Goal: Task Accomplishment & Management: Manage account settings

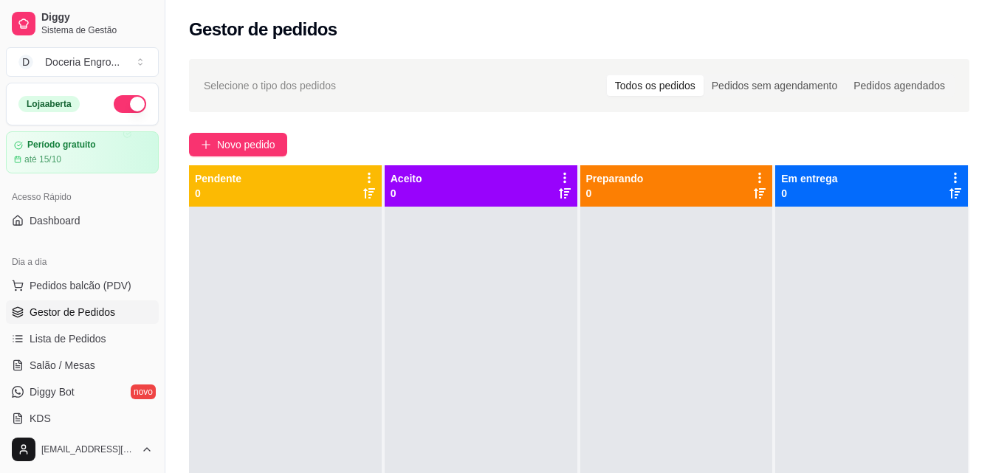
click at [95, 284] on span "Pedidos balcão (PDV)" at bounding box center [81, 285] width 102 height 15
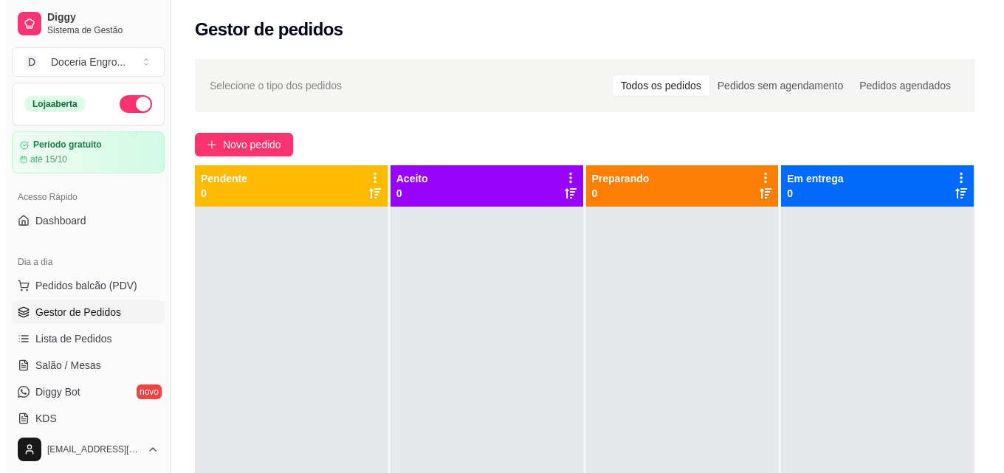
scroll to position [225, 0]
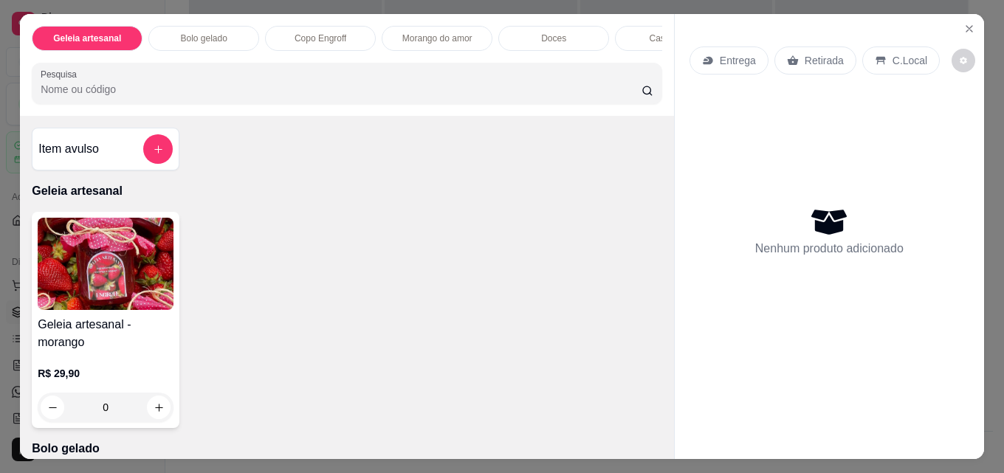
drag, startPoint x: 668, startPoint y: 149, endPoint x: 672, endPoint y: 169, distance: 20.3
click at [674, 169] on div "Entrega Retirada C.Local Nenhum produto adicionado" at bounding box center [829, 236] width 310 height 445
click at [462, 39] on div "Morango do amor" at bounding box center [437, 38] width 111 height 25
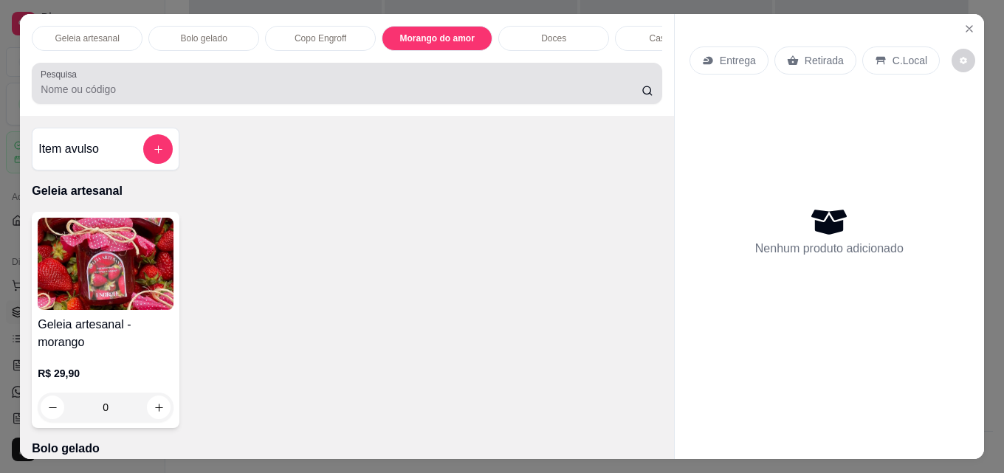
scroll to position [38, 0]
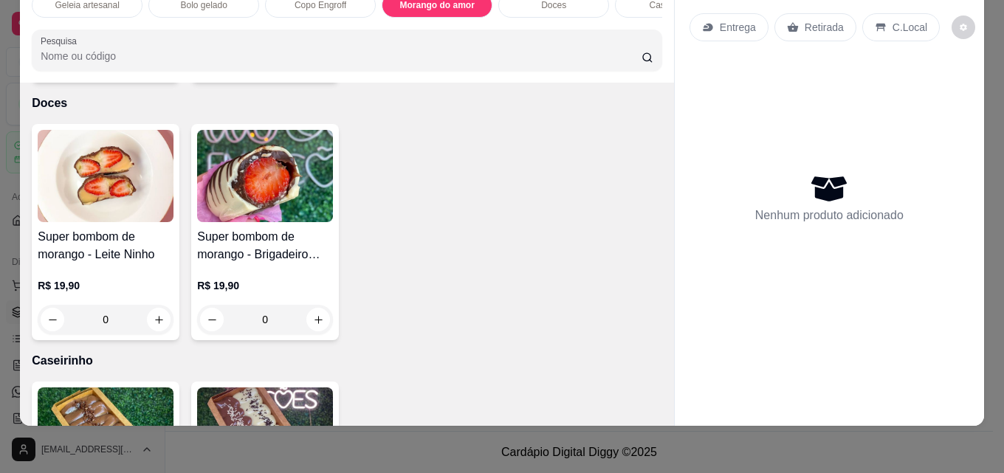
click at [315, 68] on icon "increase-product-quantity" at bounding box center [318, 62] width 11 height 11
type input "1"
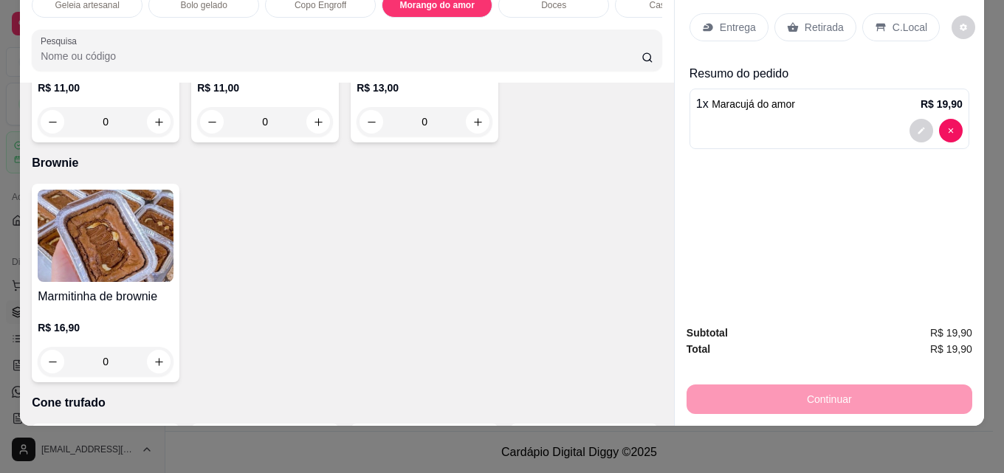
scroll to position [2514, 0]
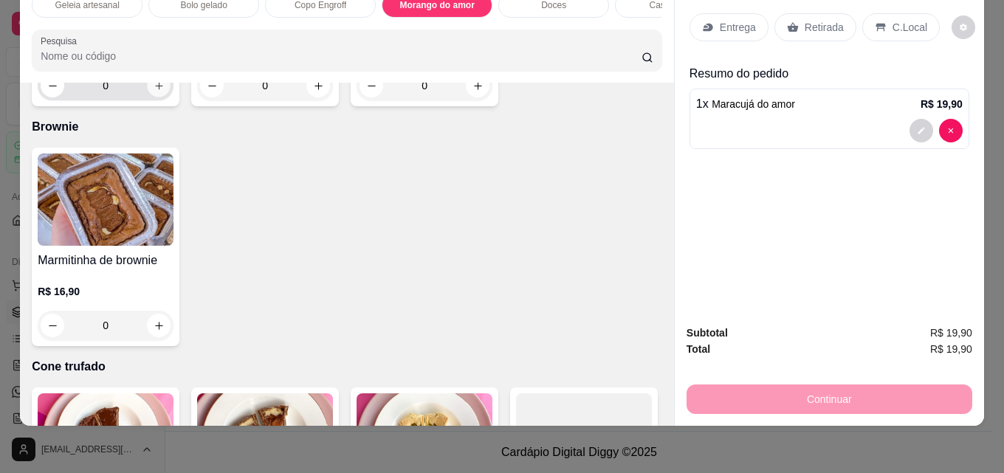
click at [157, 92] on icon "increase-product-quantity" at bounding box center [159, 85] width 11 height 11
click at [157, 91] on icon "increase-product-quantity" at bounding box center [158, 85] width 11 height 11
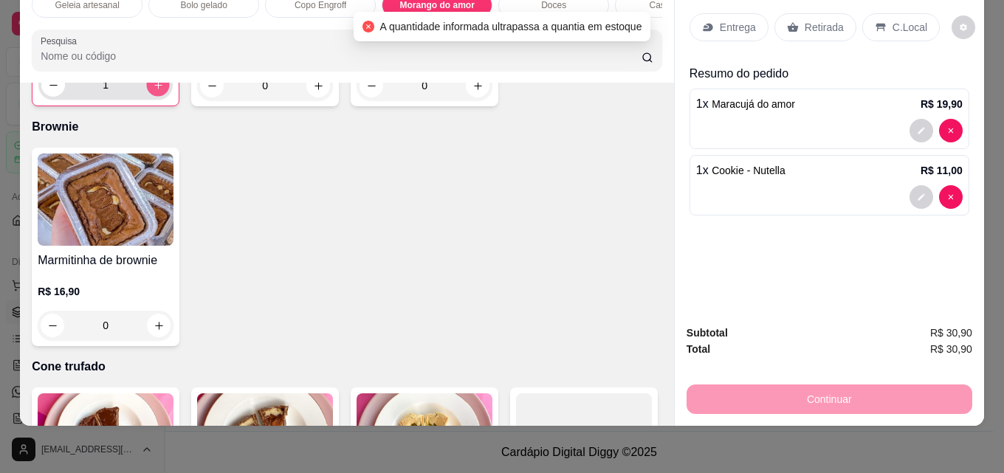
click at [153, 91] on icon "increase-product-quantity" at bounding box center [158, 85] width 11 height 11
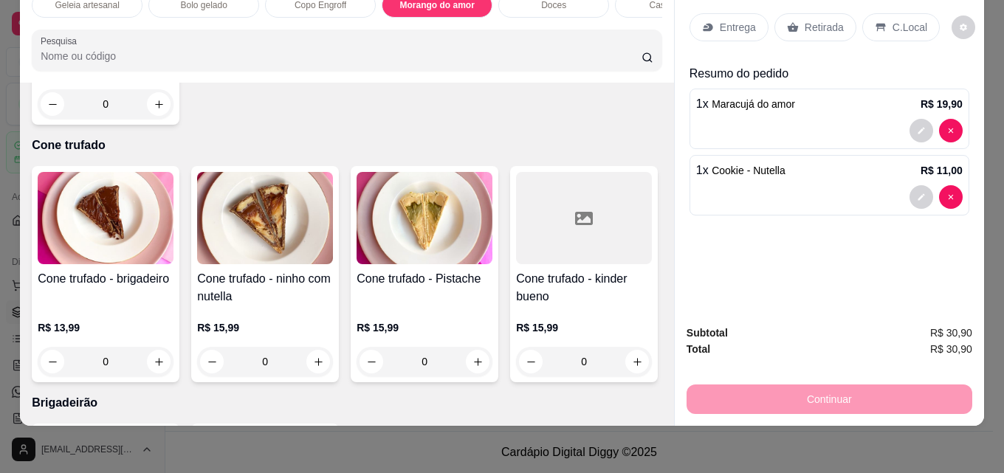
scroll to position [2588, 0]
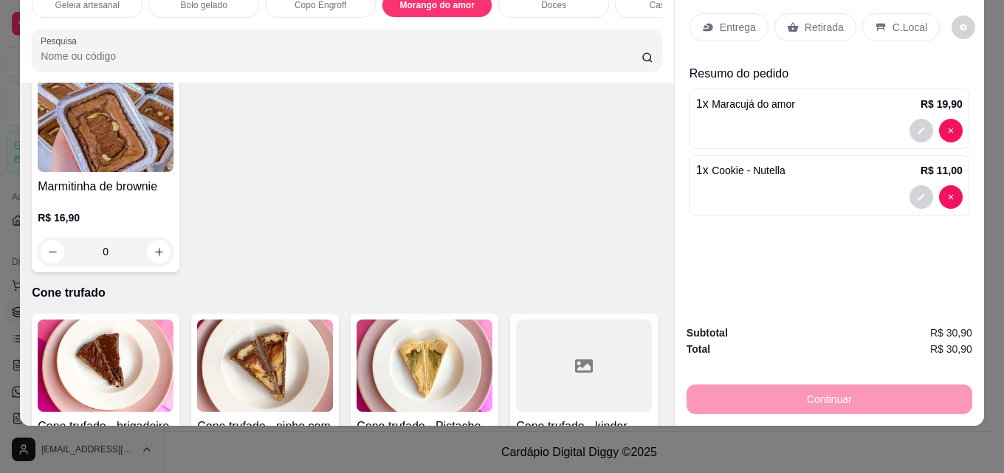
click at [153, 17] on icon "increase-product-quantity" at bounding box center [158, 11] width 11 height 11
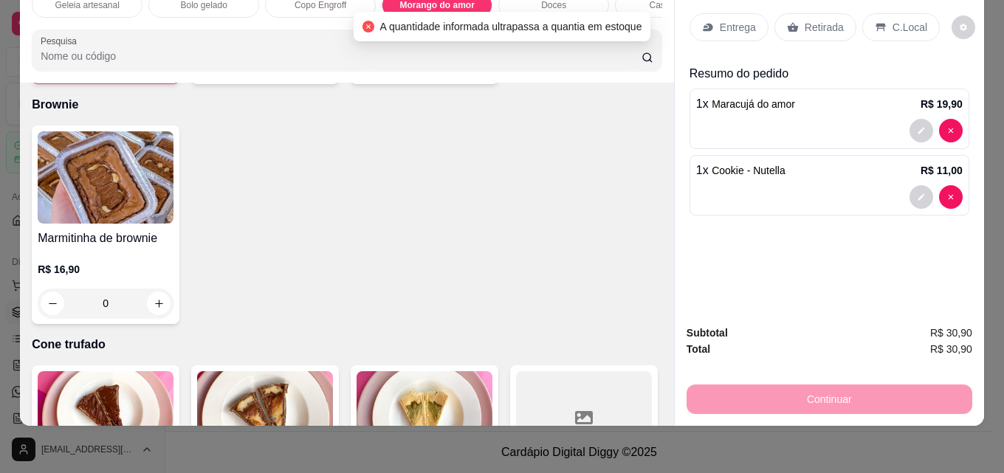
scroll to position [2514, 0]
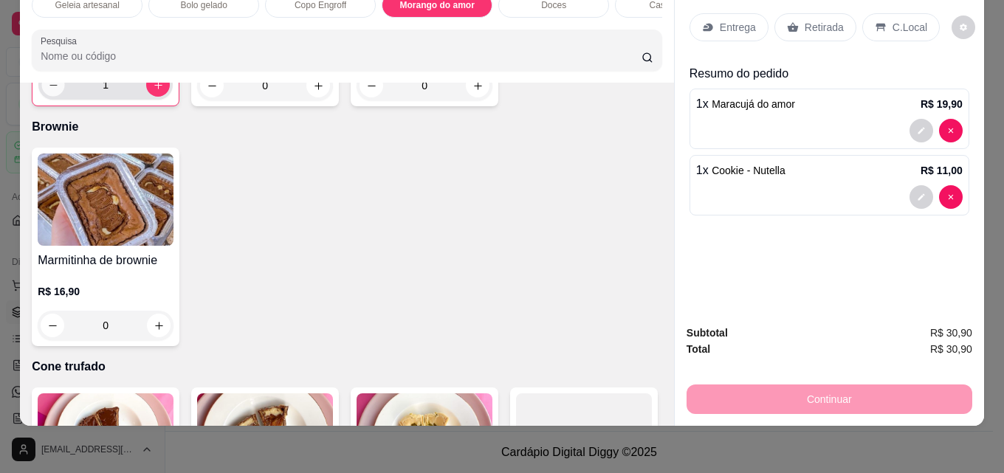
click at [42, 97] on button "decrease-product-quantity" at bounding box center [53, 85] width 23 height 23
click at [143, 100] on div "0" at bounding box center [106, 86] width 130 height 30
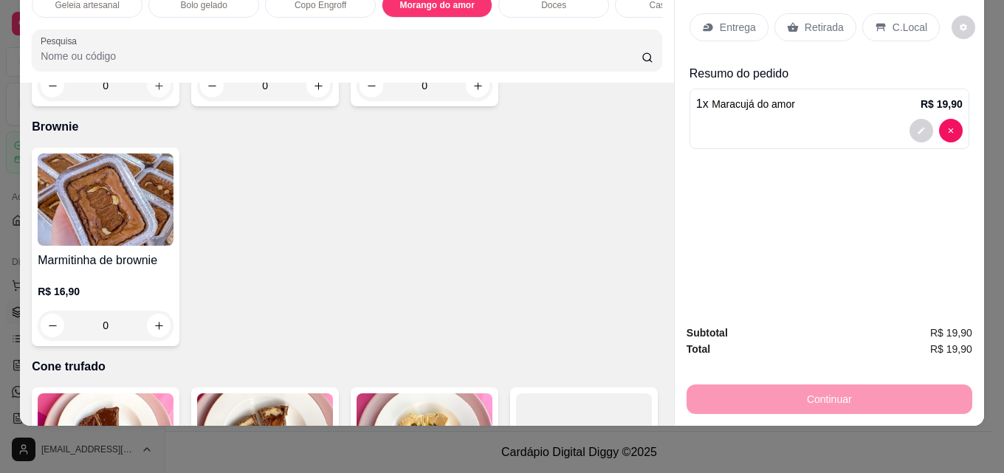
click at [154, 92] on icon "increase-product-quantity" at bounding box center [159, 85] width 11 height 11
type input "1"
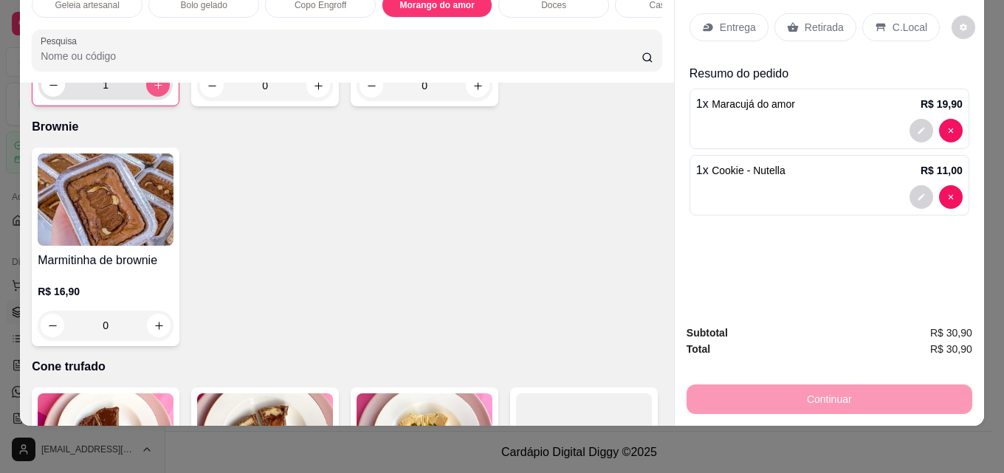
click at [154, 89] on icon "increase-product-quantity" at bounding box center [158, 85] width 8 height 8
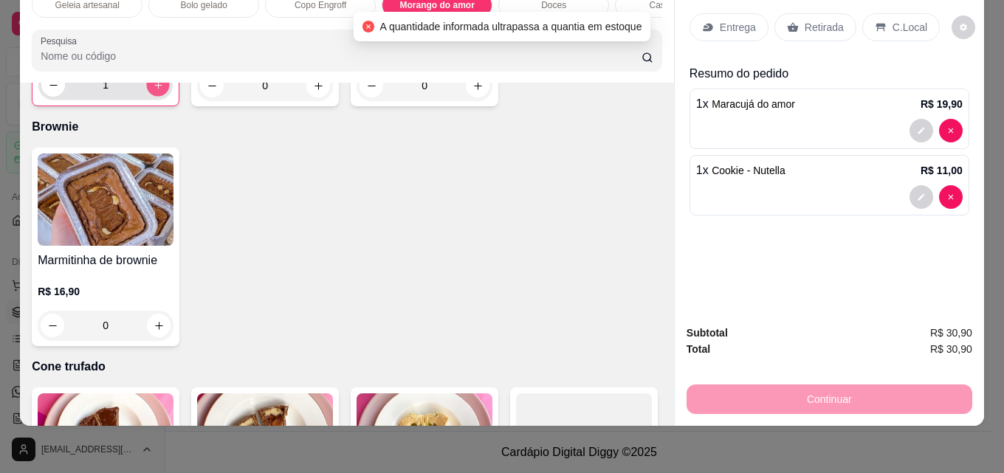
click at [154, 89] on icon "increase-product-quantity" at bounding box center [157, 84] width 7 height 7
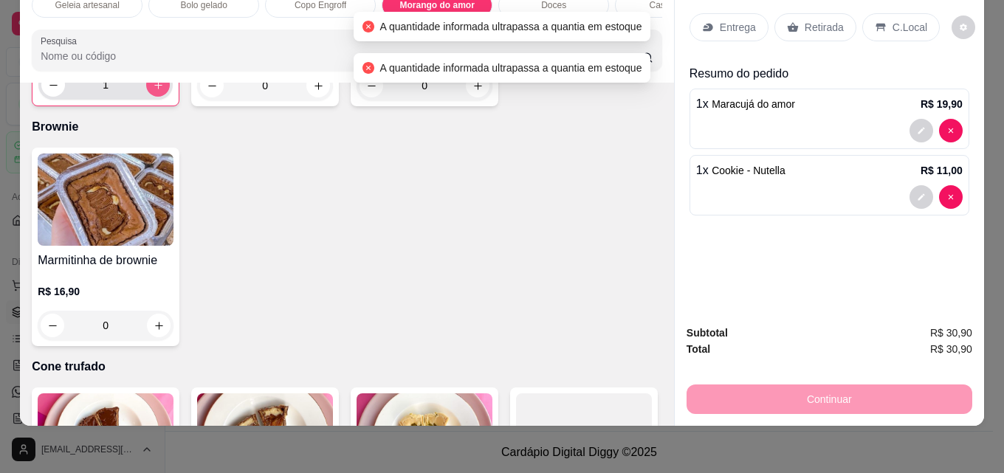
click at [154, 89] on icon "increase-product-quantity" at bounding box center [158, 85] width 8 height 8
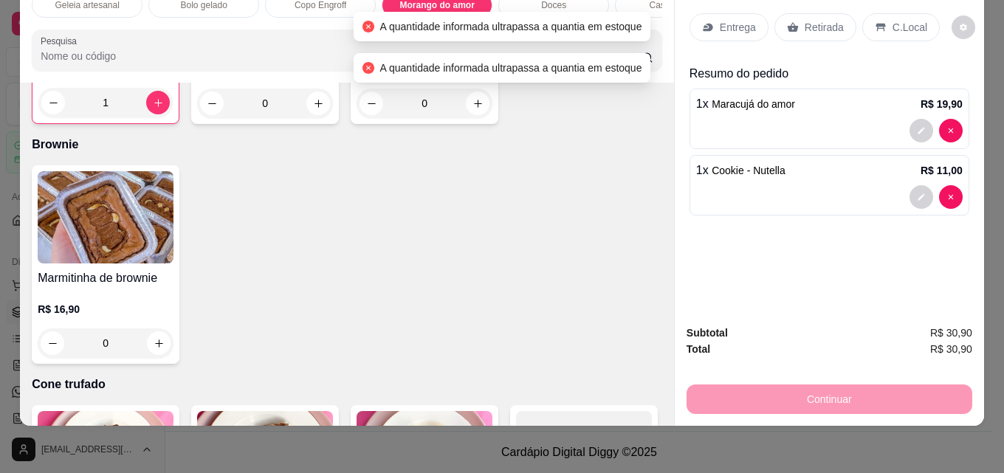
scroll to position [2440, 0]
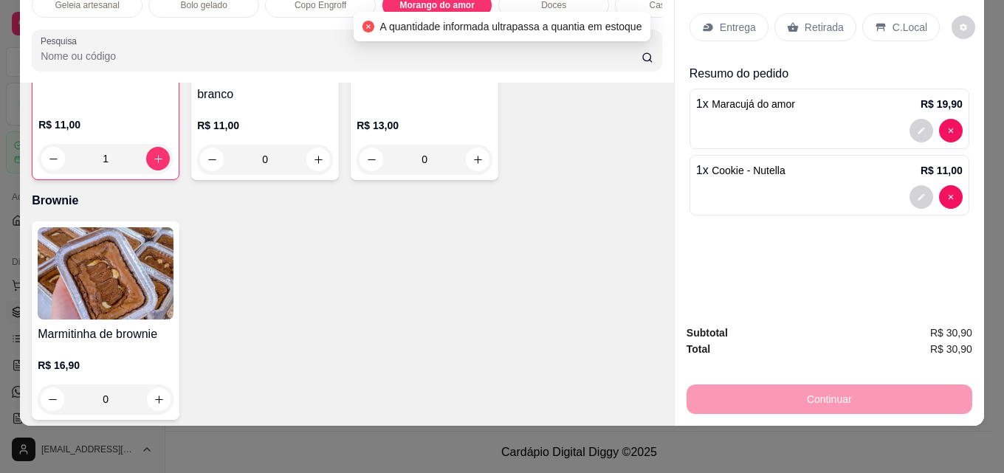
click at [60, 61] on span "Esgotado" at bounding box center [62, 53] width 49 height 16
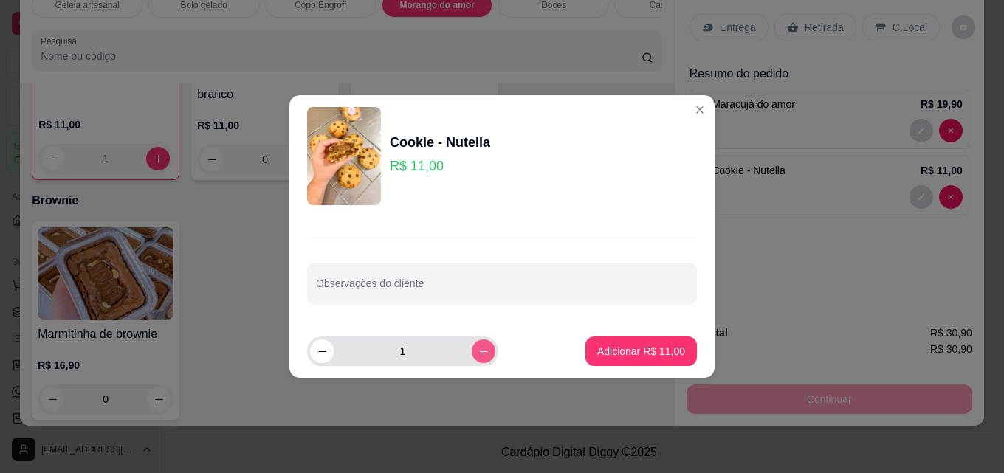
click at [479, 348] on icon "increase-product-quantity" at bounding box center [484, 351] width 11 height 11
click at [326, 352] on icon "decrease-product-quantity" at bounding box center [322, 351] width 11 height 11
click at [317, 353] on icon "decrease-product-quantity" at bounding box center [322, 351] width 11 height 11
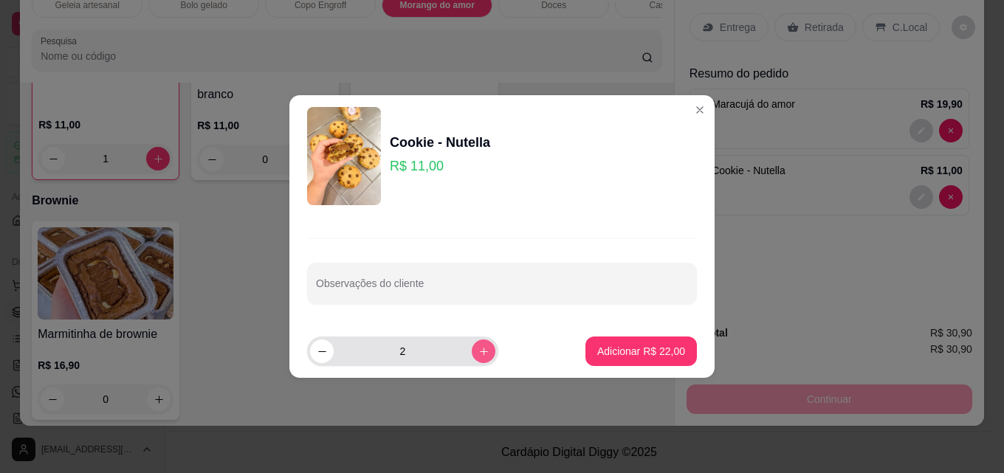
click at [479, 347] on icon "increase-product-quantity" at bounding box center [484, 351] width 11 height 11
type input "3"
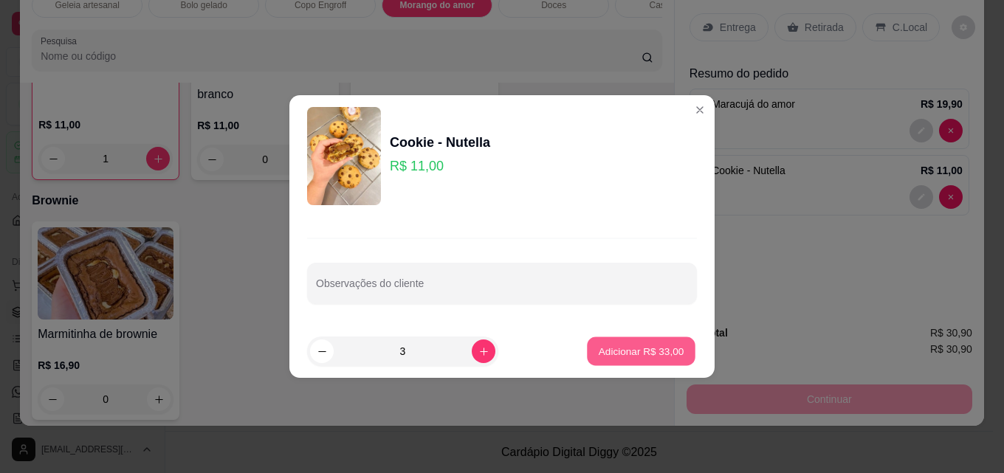
click at [600, 349] on p "Adicionar R$ 33,00" at bounding box center [642, 351] width 86 height 14
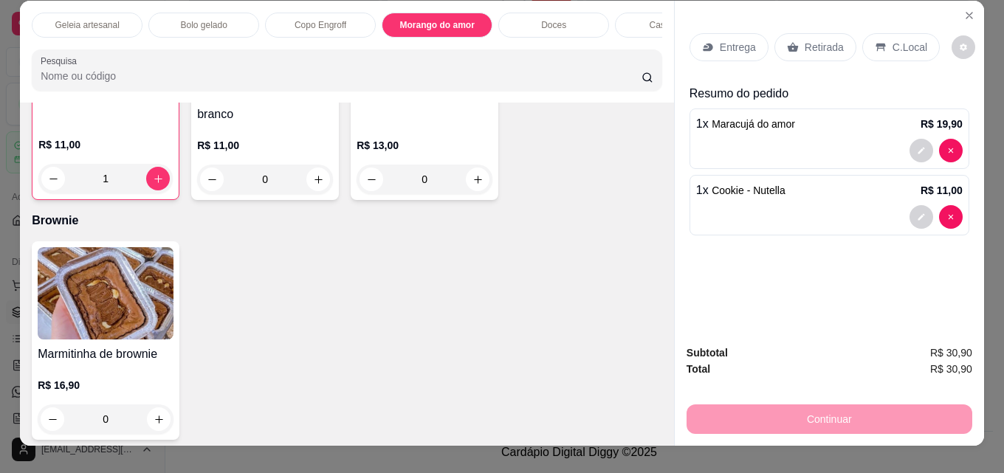
scroll to position [0, 0]
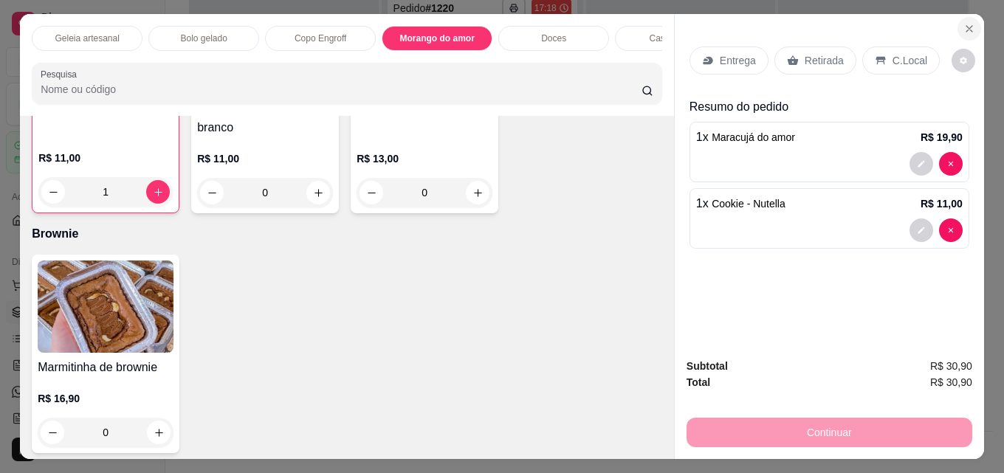
click at [967, 27] on icon "Close" at bounding box center [970, 29] width 6 height 6
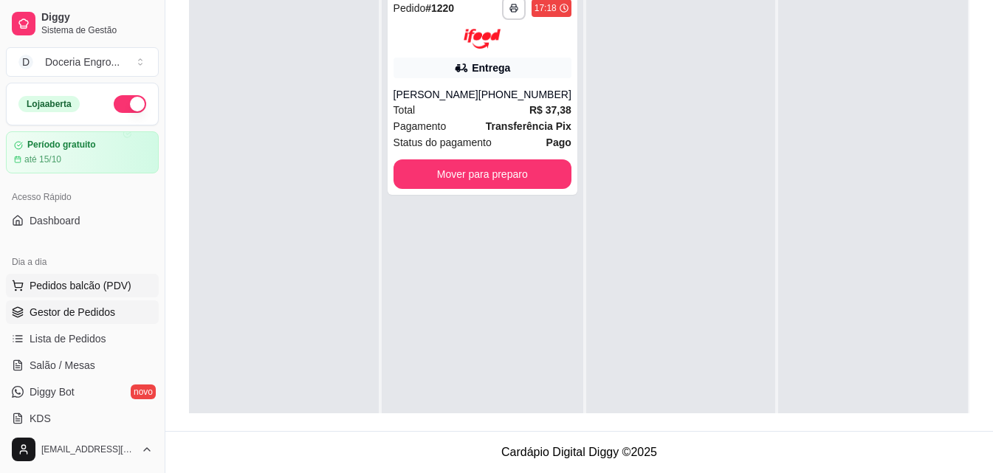
click at [82, 287] on span "Pedidos balcão (PDV)" at bounding box center [81, 285] width 102 height 15
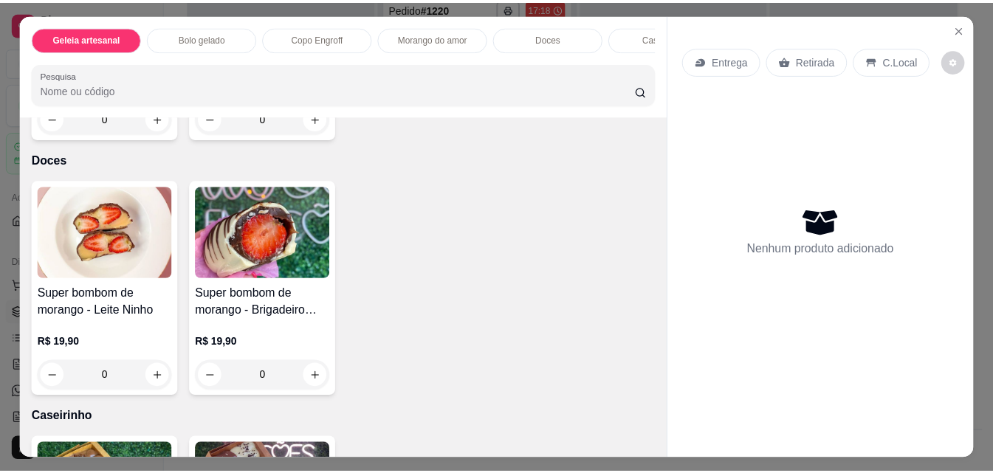
scroll to position [1182, 0]
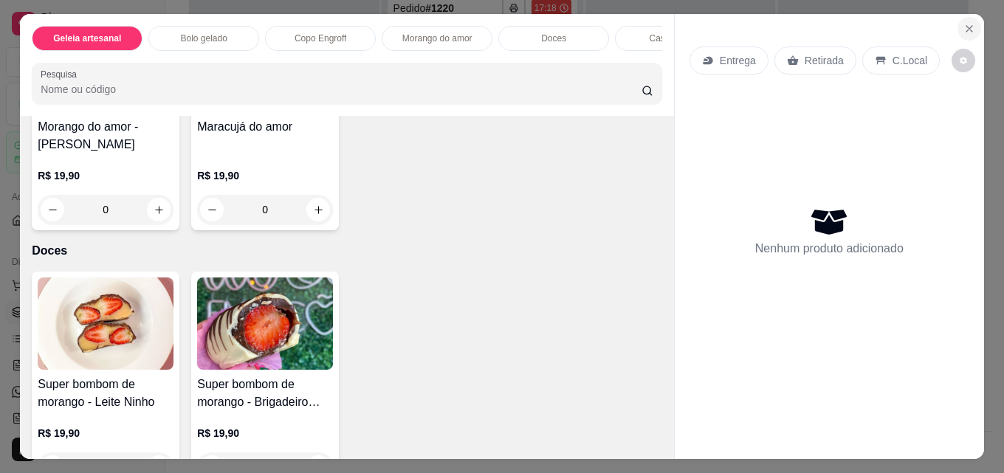
click at [968, 17] on button "Close" at bounding box center [970, 29] width 24 height 24
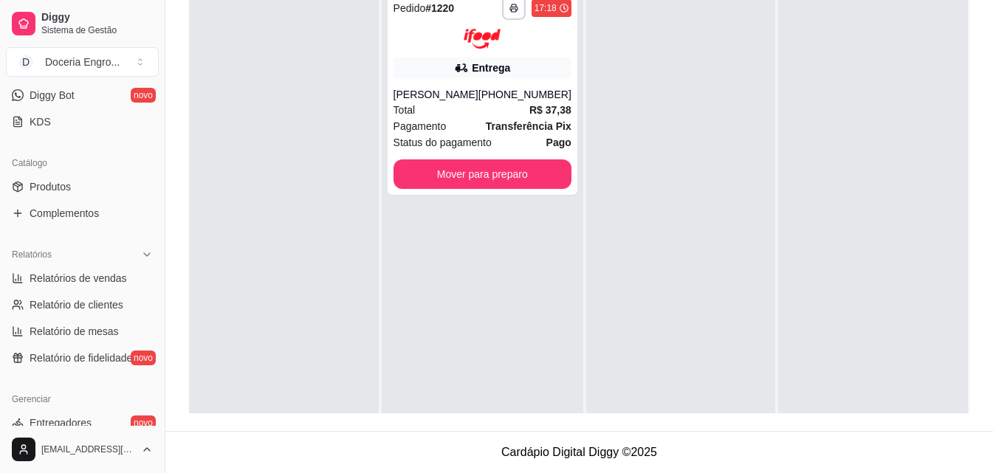
scroll to position [295, 0]
click at [66, 182] on span "Produtos" at bounding box center [50, 188] width 41 height 15
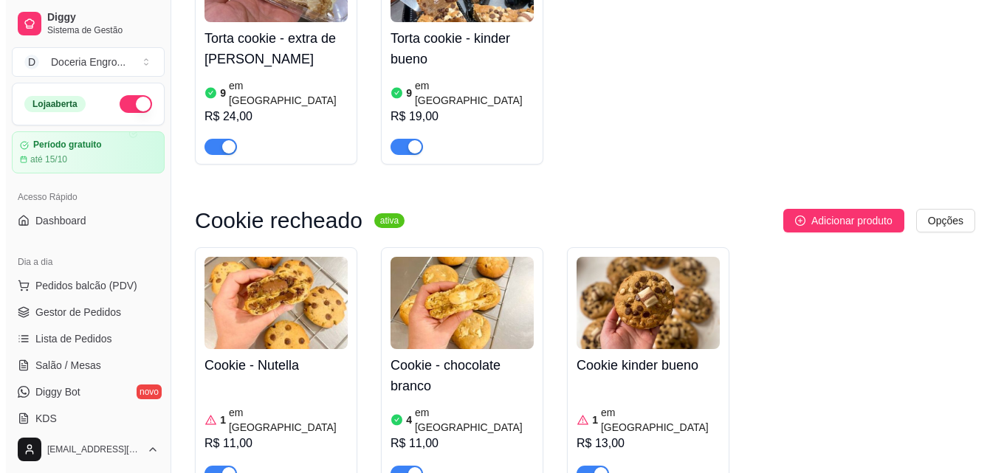
scroll to position [3102, 0]
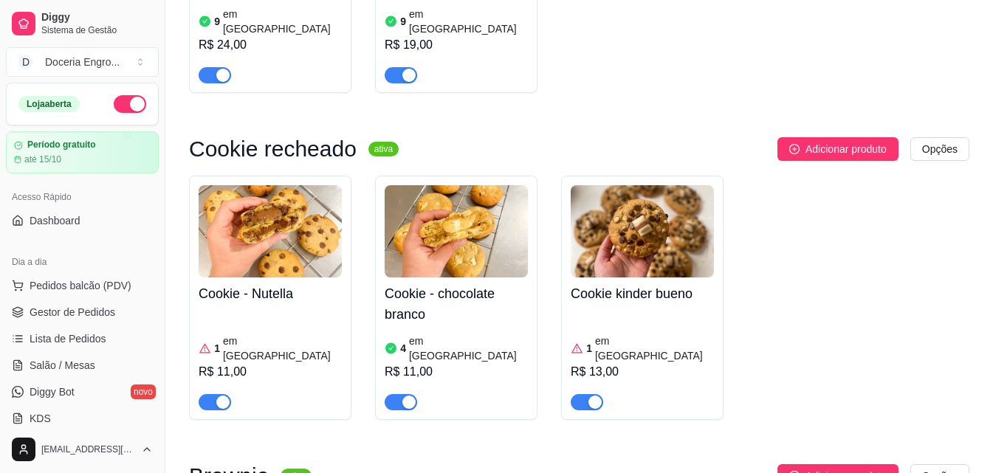
click at [630, 334] on article "em estoque" at bounding box center [654, 349] width 119 height 30
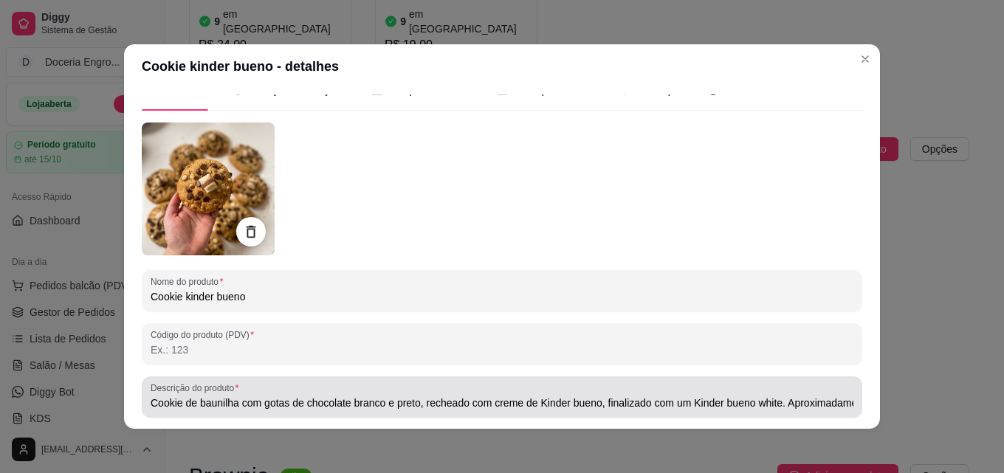
scroll to position [0, 0]
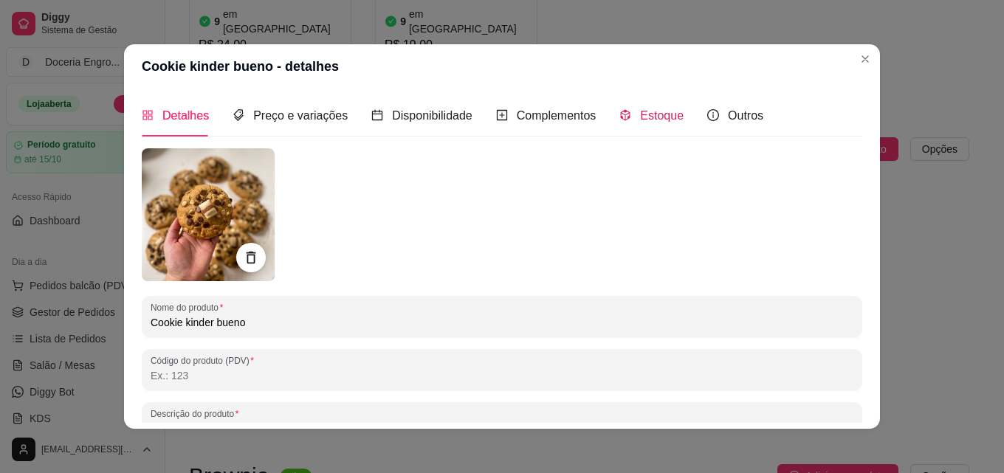
click at [628, 122] on div "Estoque" at bounding box center [652, 115] width 64 height 18
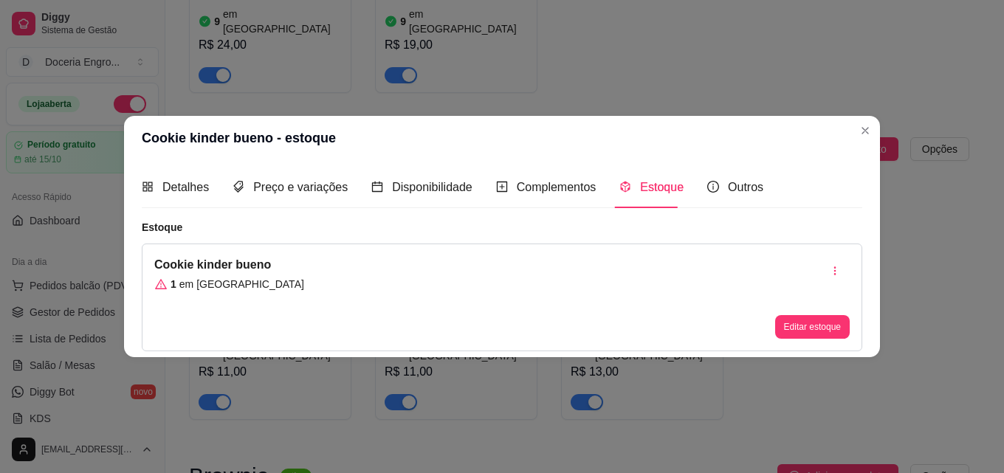
click at [196, 278] on article "em estoque" at bounding box center [241, 284] width 125 height 15
drag, startPoint x: 186, startPoint y: 284, endPoint x: 196, endPoint y: 281, distance: 11.0
click at [134, 288] on div "Detalhes Preço e variações Disponibilidade Complementos Estoque Outros Nome do …" at bounding box center [502, 258] width 756 height 197
click at [806, 324] on button "Editar estoque" at bounding box center [812, 327] width 75 height 24
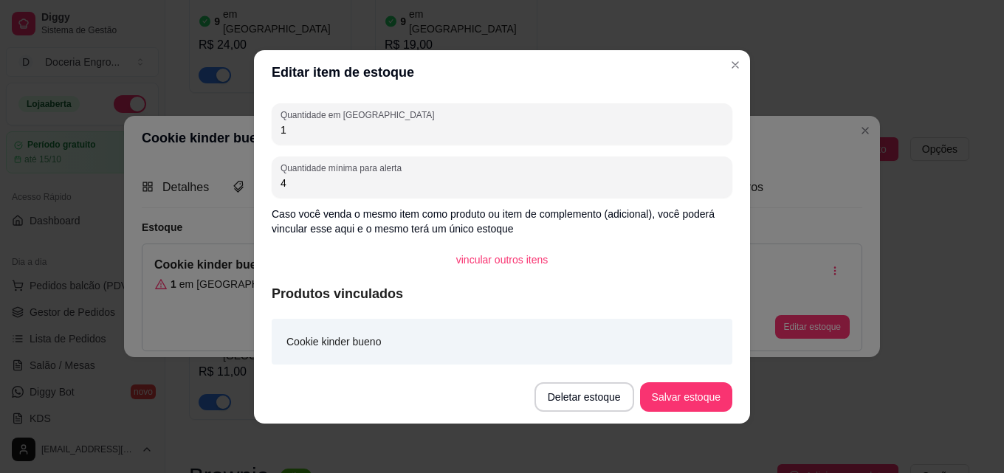
drag, startPoint x: 335, startPoint y: 135, endPoint x: 216, endPoint y: 129, distance: 118.3
click at [216, 129] on div "Editar item de estoque Quantidade em estoque 1 Quantidade mínima para alerta 4 …" at bounding box center [502, 236] width 1004 height 473
type input "5"
click at [672, 405] on button "Salvar estoque" at bounding box center [686, 398] width 92 height 30
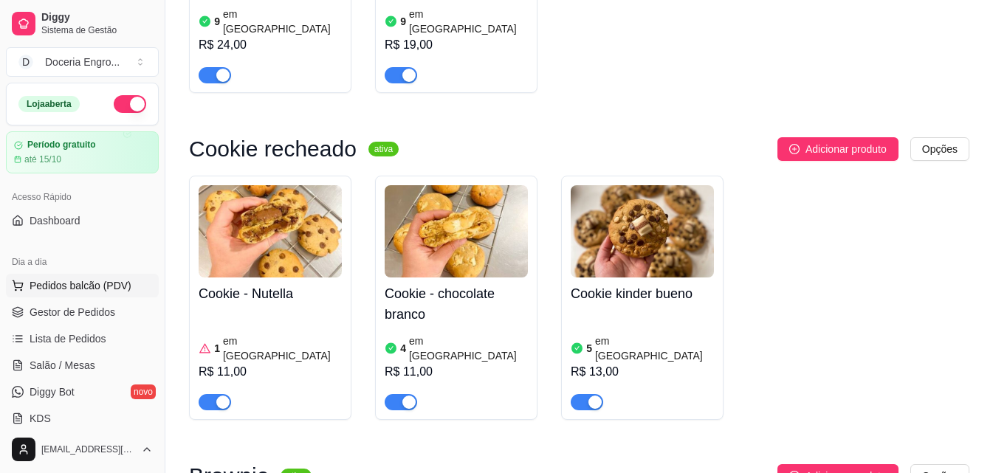
click at [94, 289] on span "Pedidos balcão (PDV)" at bounding box center [81, 285] width 102 height 15
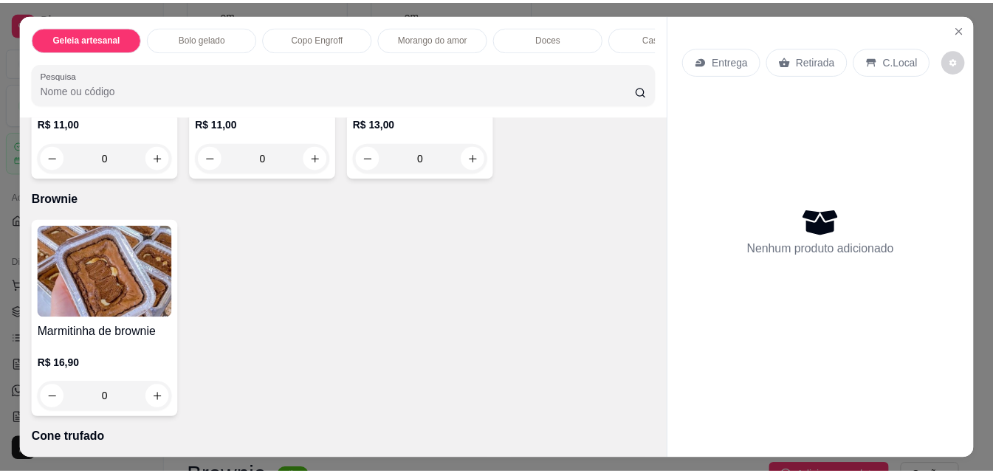
scroll to position [2511, 0]
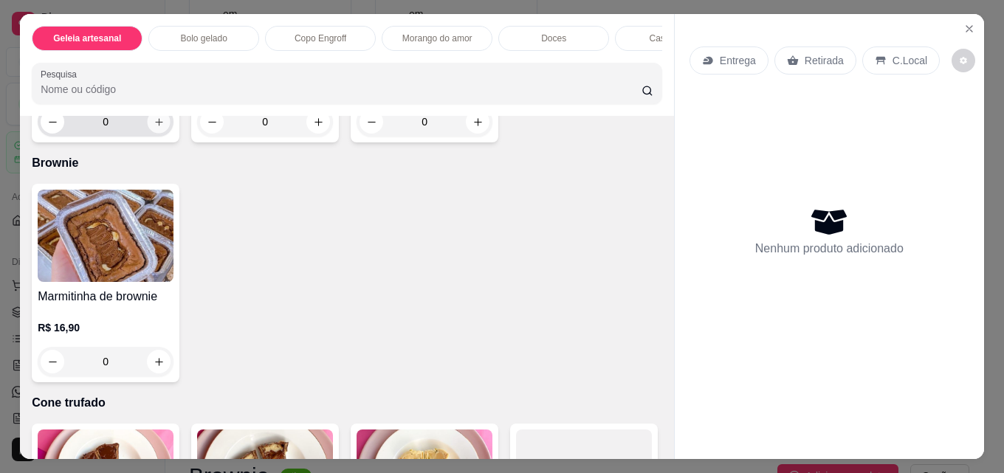
click at [154, 128] on icon "increase-product-quantity" at bounding box center [159, 122] width 11 height 11
type input "1"
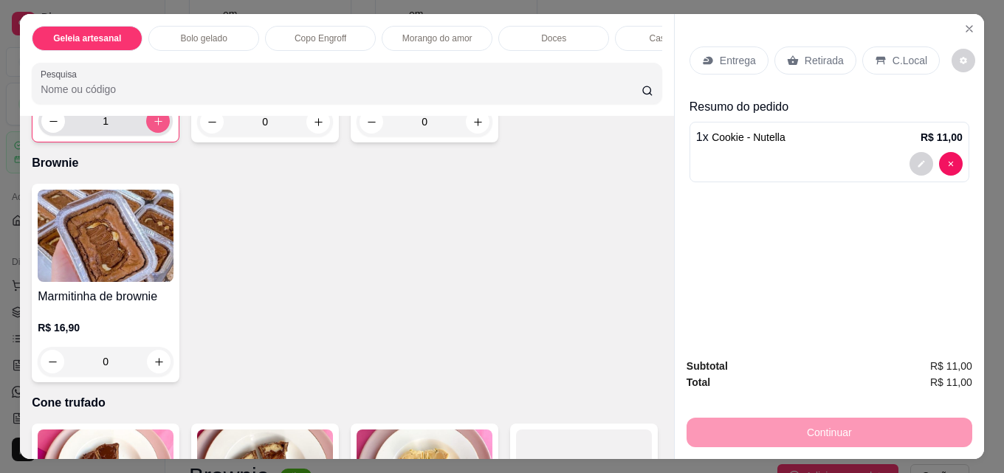
click at [153, 127] on icon "increase-product-quantity" at bounding box center [158, 121] width 11 height 11
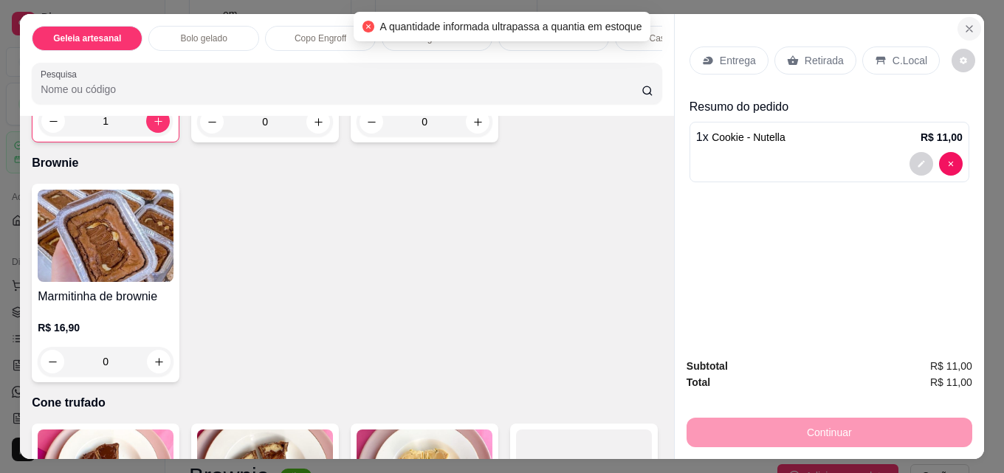
click at [967, 26] on icon "Close" at bounding box center [970, 29] width 6 height 6
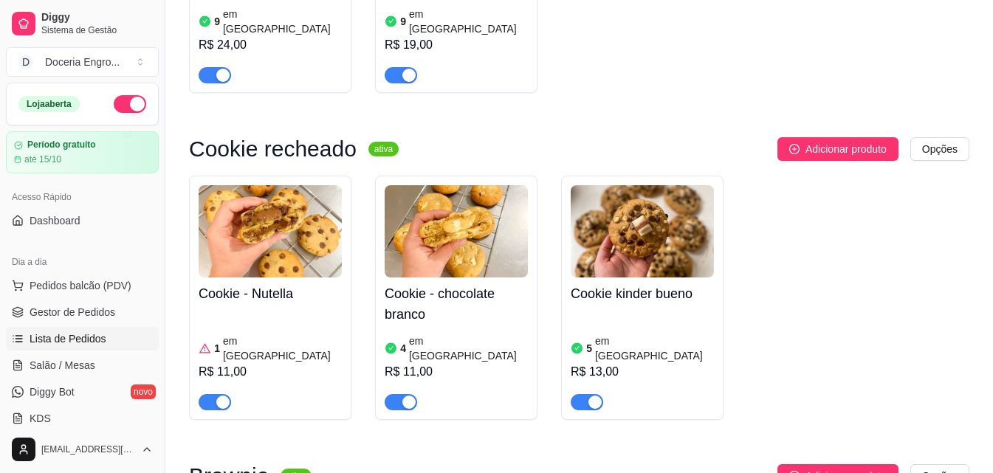
click at [90, 337] on span "Lista de Pedidos" at bounding box center [68, 339] width 77 height 15
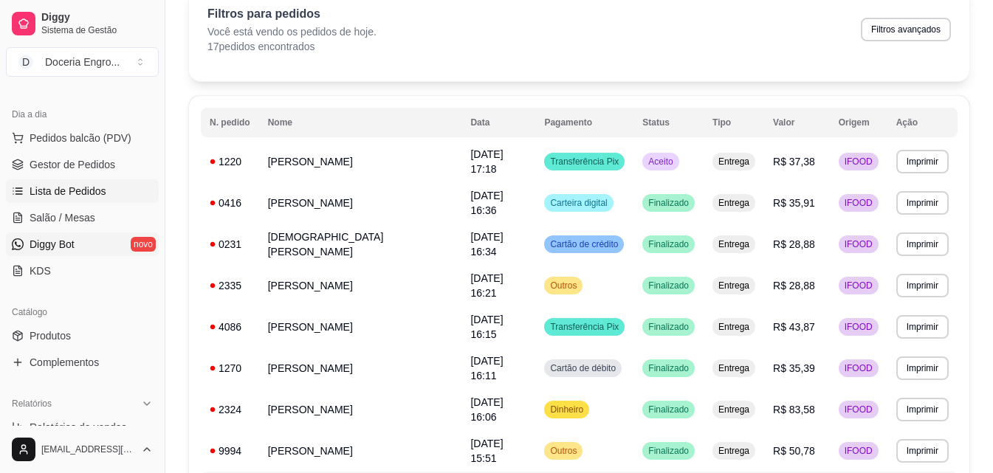
scroll to position [7, 0]
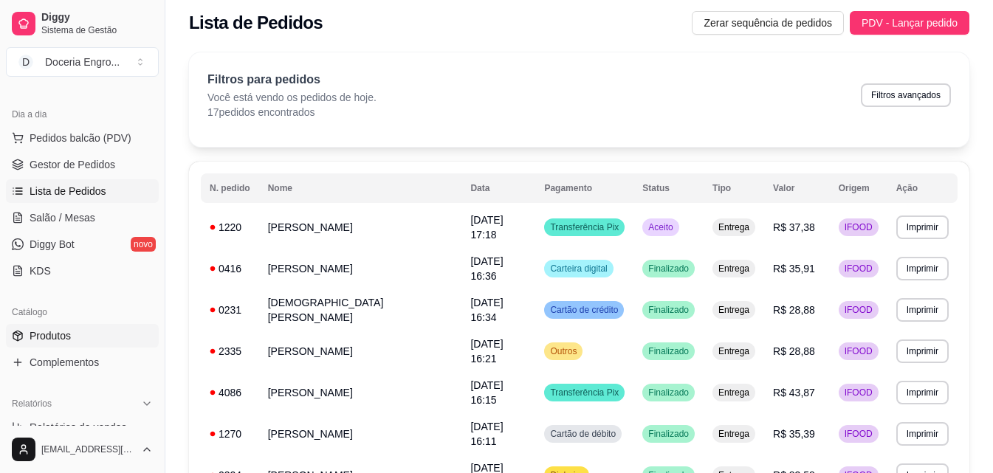
click at [104, 340] on link "Produtos" at bounding box center [82, 336] width 153 height 24
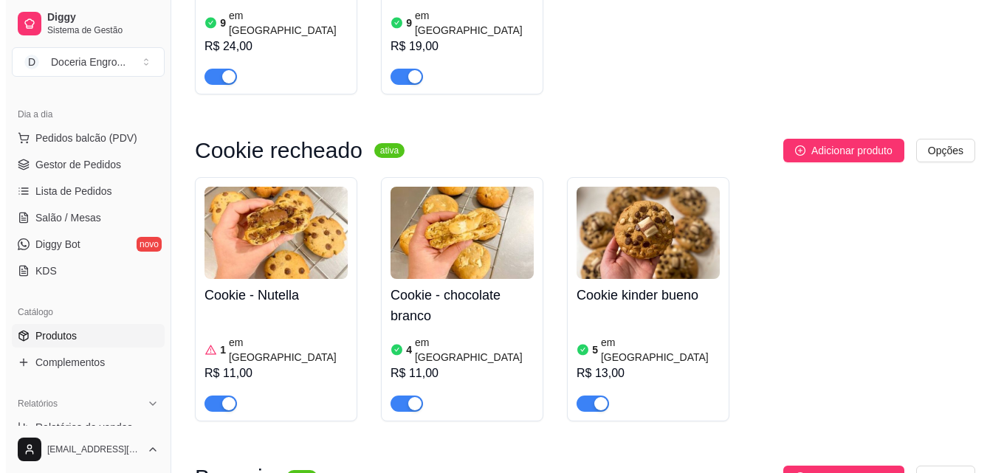
scroll to position [3102, 0]
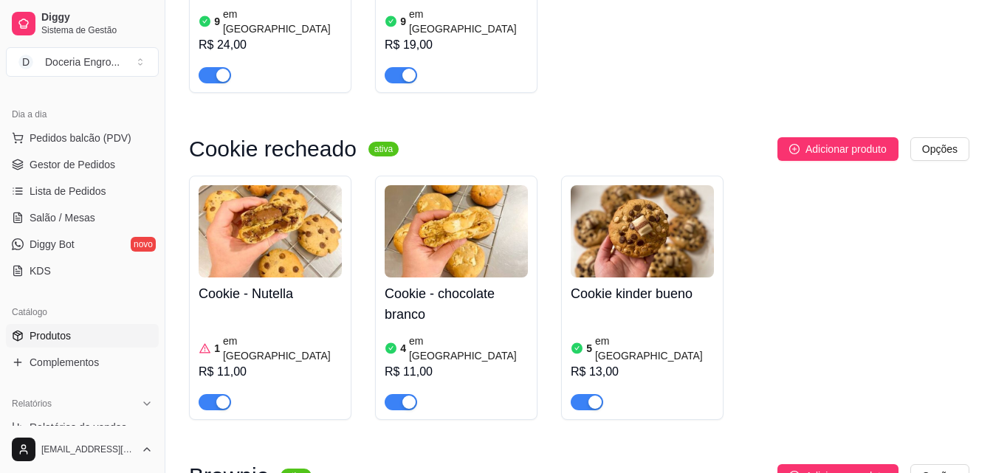
click at [247, 334] on article "em estoque" at bounding box center [282, 349] width 119 height 30
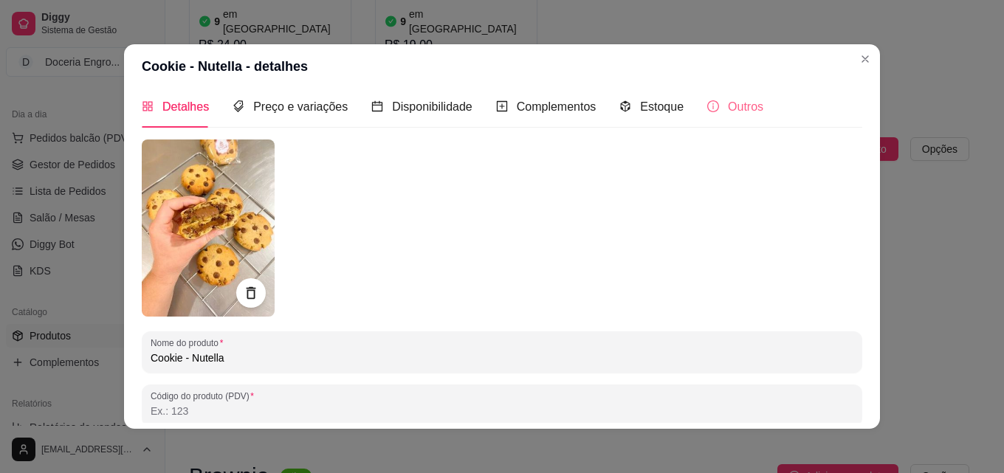
scroll to position [0, 0]
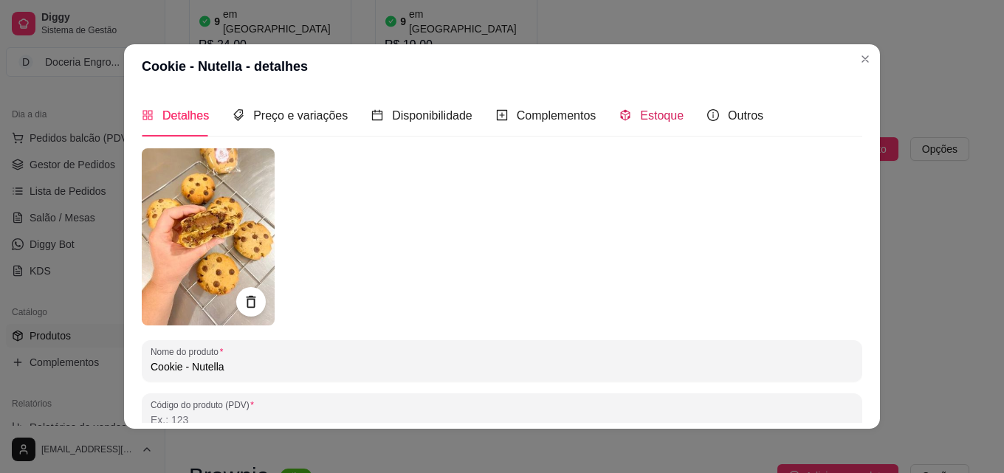
click at [620, 116] on icon "code-sandbox" at bounding box center [626, 115] width 12 height 12
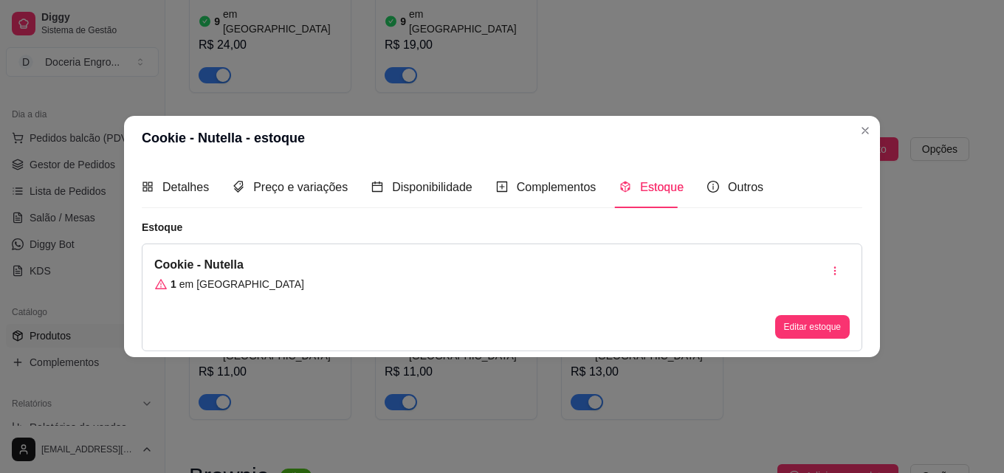
click at [230, 276] on div "Cookie - Nutella 1 em estoque" at bounding box center [229, 297] width 150 height 83
click at [812, 320] on button "Editar estoque" at bounding box center [812, 327] width 72 height 23
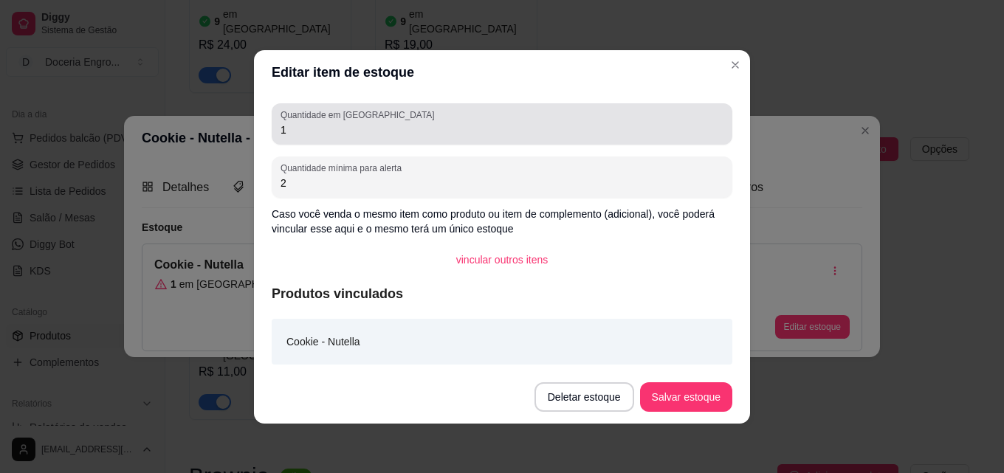
click at [370, 128] on input "1" at bounding box center [502, 130] width 443 height 15
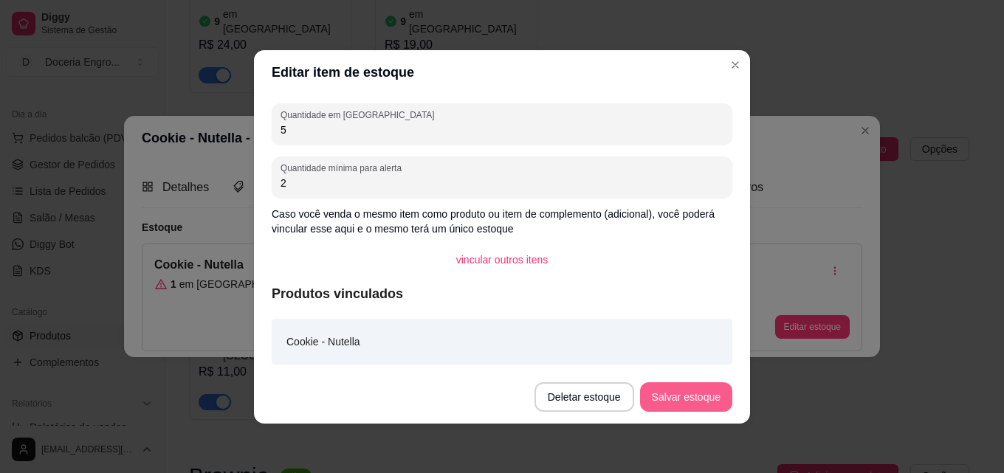
type input "5"
click at [685, 401] on button "Salvar estoque" at bounding box center [686, 397] width 90 height 29
click at [685, 405] on button "Salvar estoque" at bounding box center [686, 397] width 90 height 29
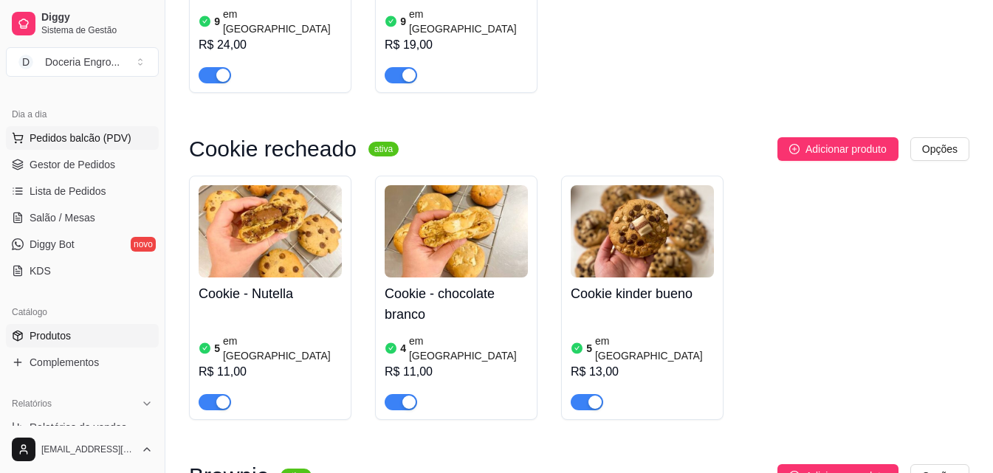
click at [49, 144] on span "Pedidos balcão (PDV)" at bounding box center [81, 138] width 102 height 15
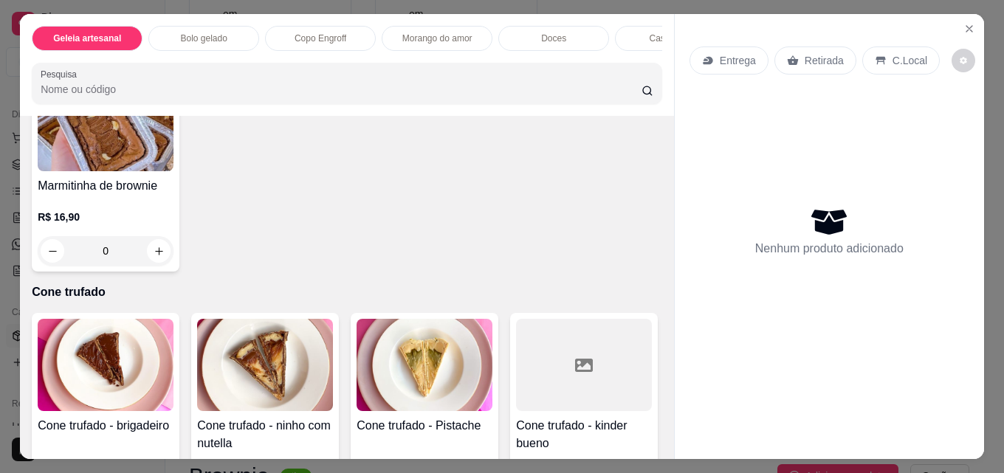
scroll to position [2659, 0]
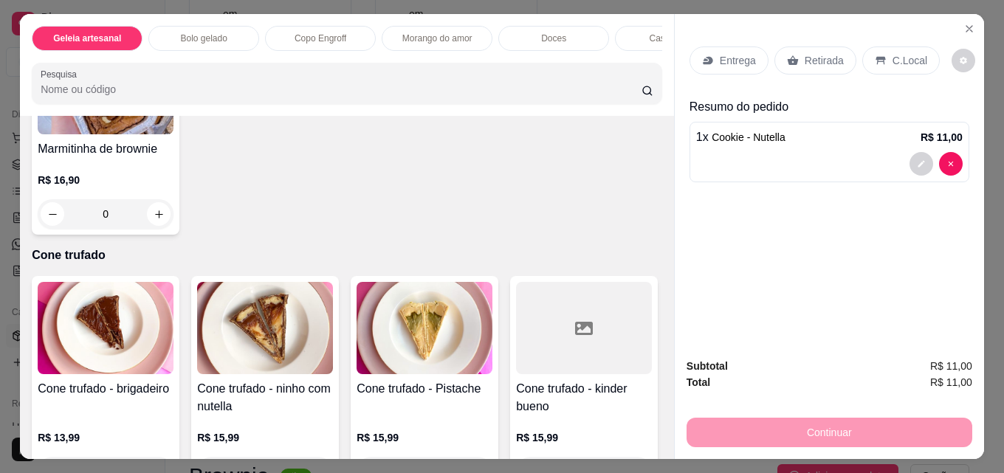
scroll to position [2659, 0]
type input "3"
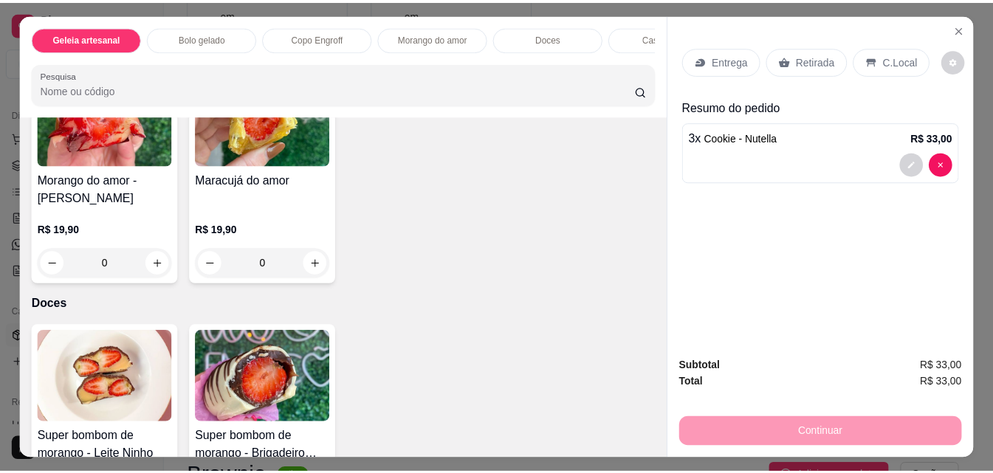
scroll to position [1232, 0]
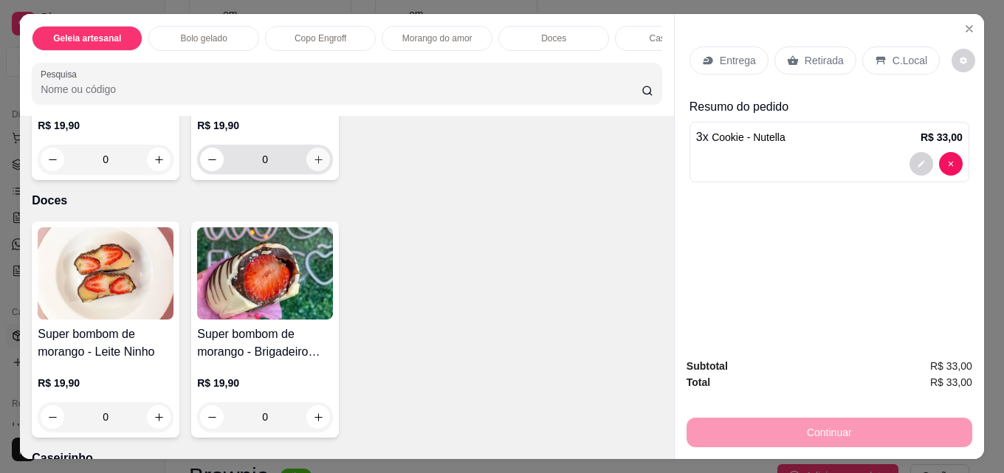
click at [317, 165] on icon "increase-product-quantity" at bounding box center [318, 159] width 11 height 11
type input "1"
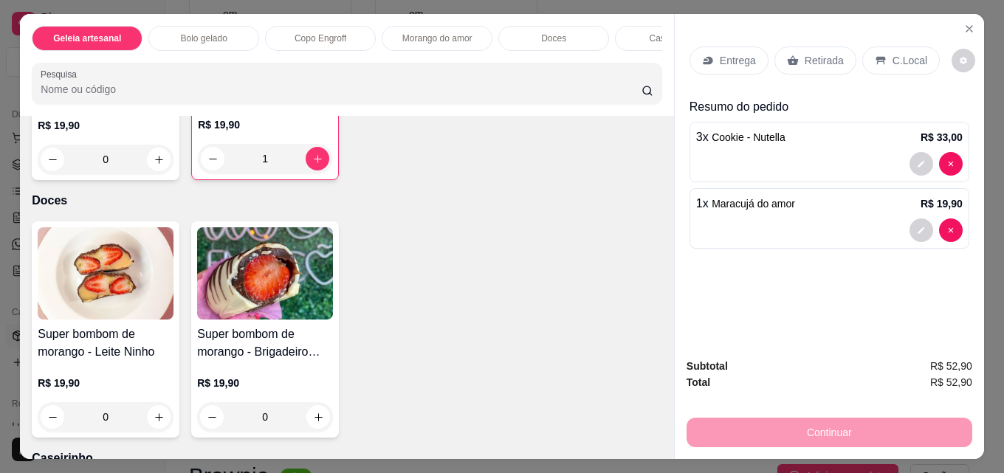
click at [795, 63] on div "Retirada" at bounding box center [816, 61] width 82 height 28
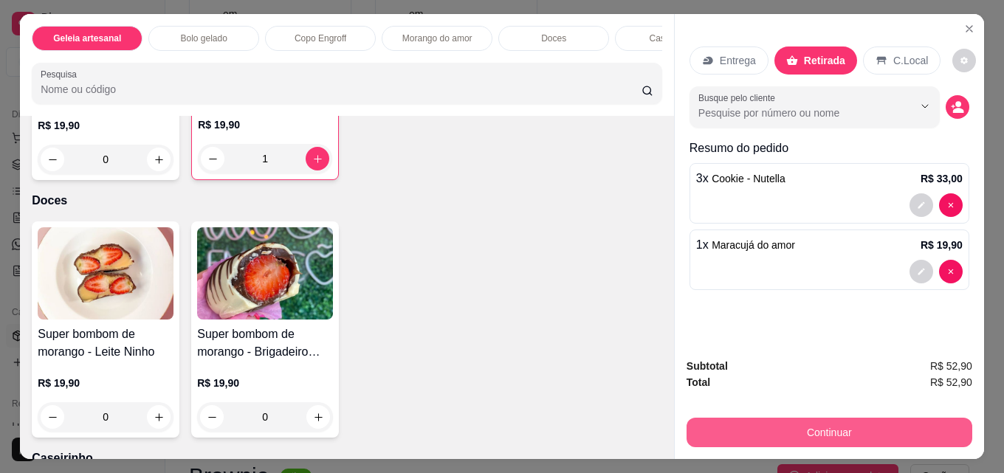
click at [810, 422] on button "Continuar" at bounding box center [830, 433] width 286 height 30
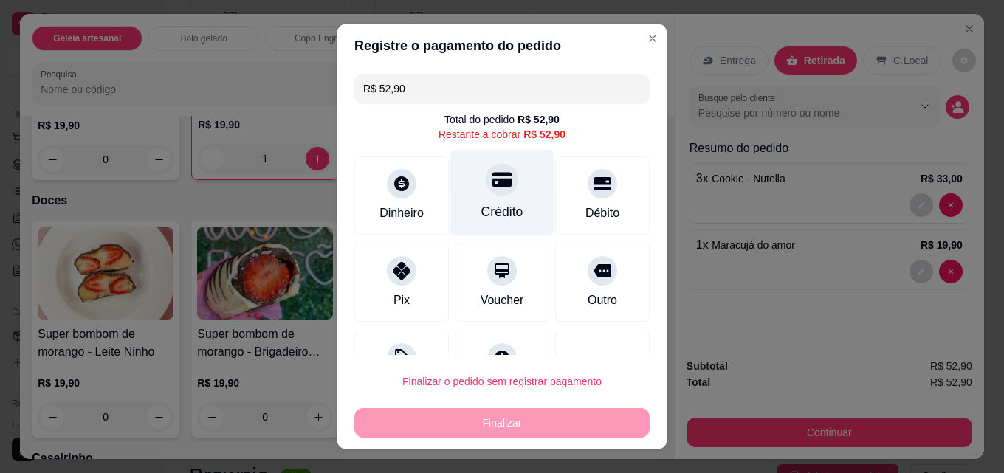
click at [497, 188] on div at bounding box center [502, 179] width 32 height 32
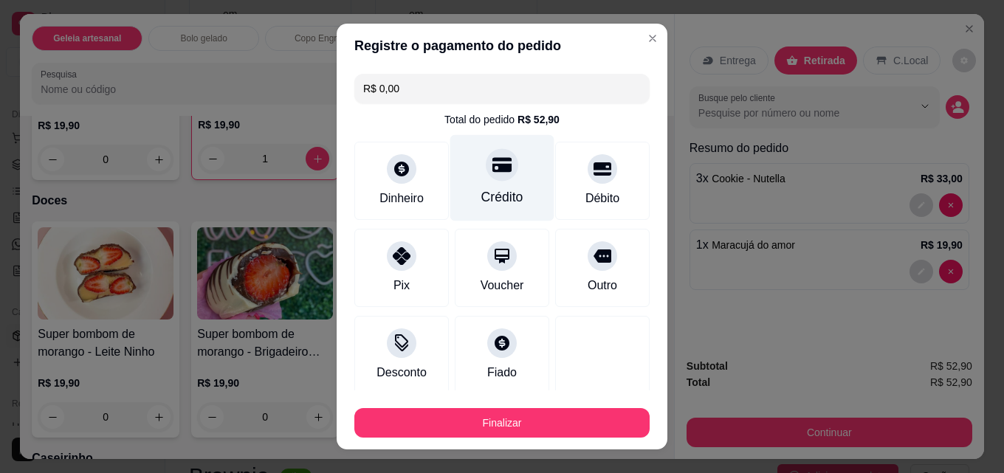
type input "R$ 0,00"
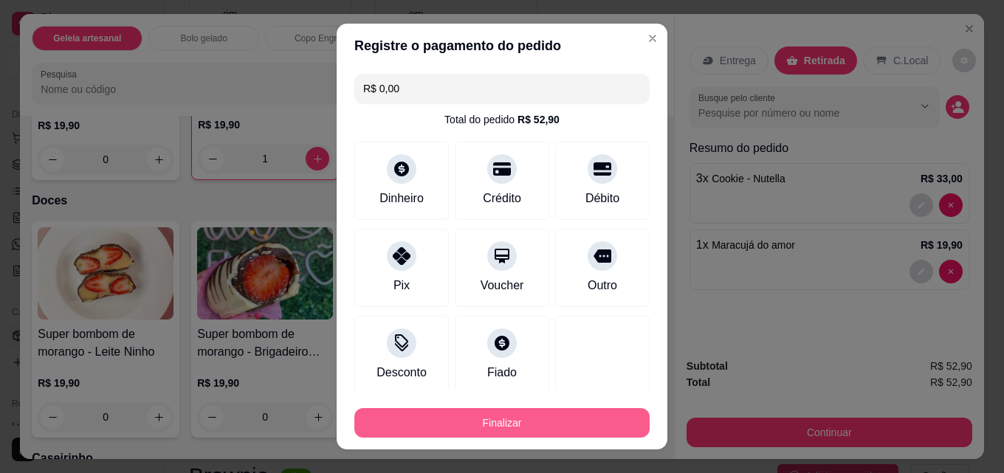
click at [474, 420] on button "Finalizar" at bounding box center [501, 423] width 295 height 30
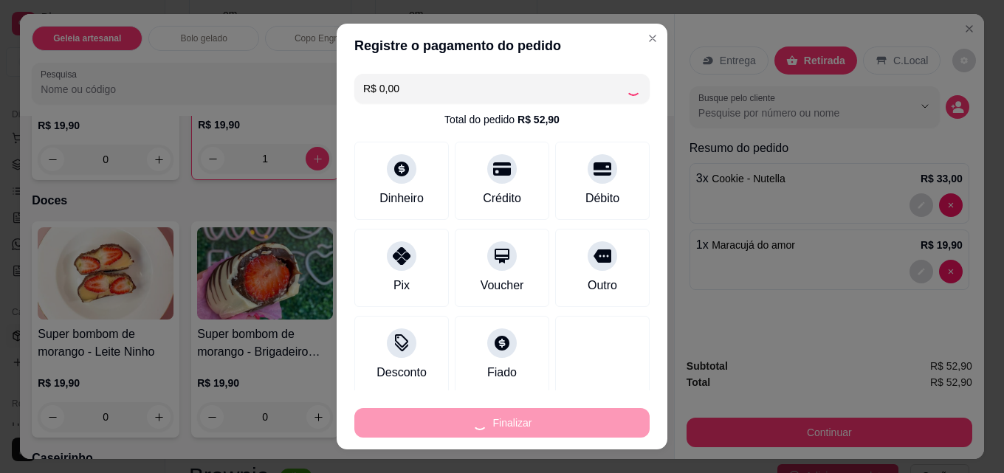
type input "0"
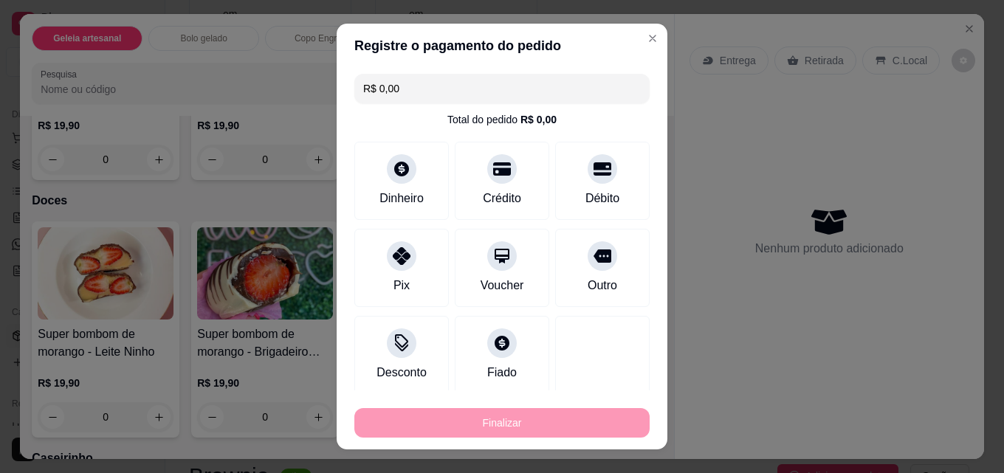
type input "-R$ 52,90"
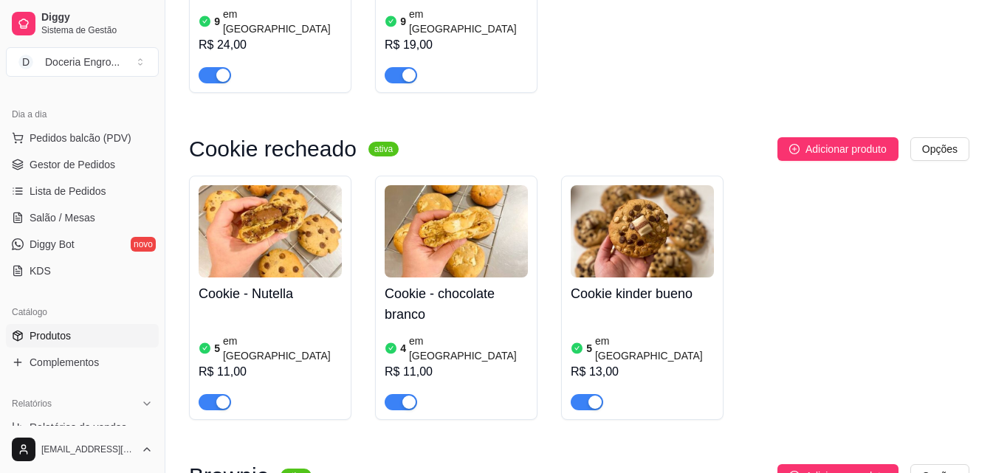
click at [263, 334] on article "em estoque" at bounding box center [282, 349] width 119 height 30
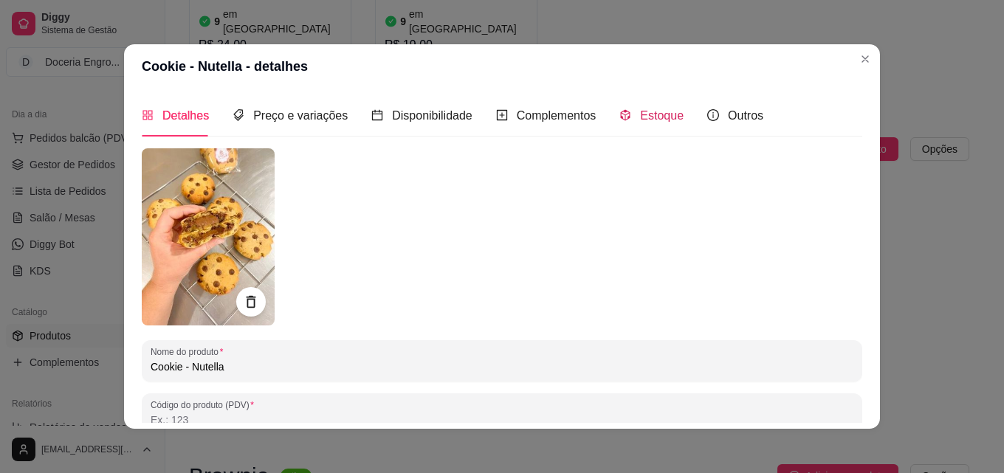
click at [640, 111] on span "Estoque" at bounding box center [662, 115] width 44 height 13
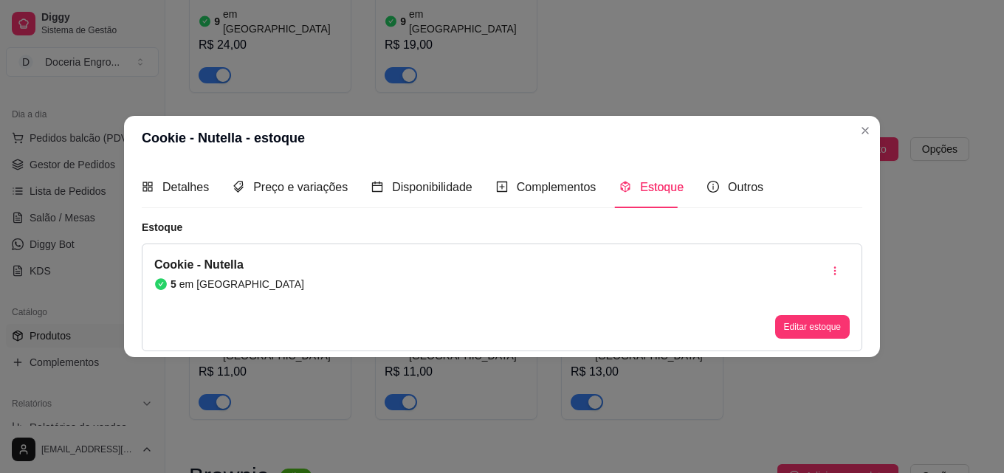
click at [217, 317] on div "Cookie - Nutella 5 em estoque" at bounding box center [229, 297] width 150 height 83
click at [803, 334] on button "Editar estoque" at bounding box center [812, 327] width 72 height 23
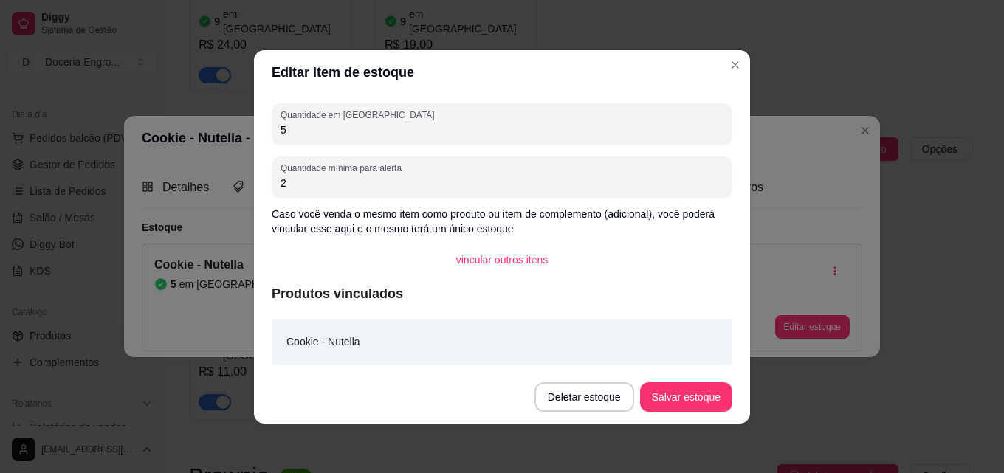
drag, startPoint x: 332, startPoint y: 138, endPoint x: 230, endPoint y: 128, distance: 102.4
click at [230, 128] on div "Editar item de estoque Quantidade em estoque 5 Quantidade mínima para alerta 2 …" at bounding box center [502, 236] width 1004 height 473
click at [306, 125] on input "5" at bounding box center [502, 130] width 443 height 15
drag, startPoint x: 306, startPoint y: 125, endPoint x: 262, endPoint y: 119, distance: 44.0
click at [260, 128] on div "Quantidade em estoque 5 Quantidade mínima para alerta 2 Caso você venda o mesmo…" at bounding box center [502, 233] width 496 height 276
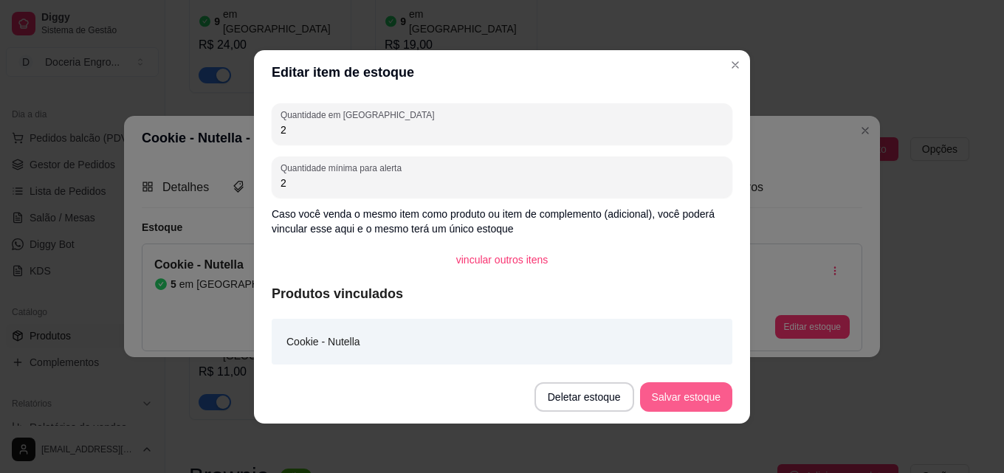
type input "2"
click at [704, 394] on button "Salvar estoque" at bounding box center [686, 398] width 92 height 30
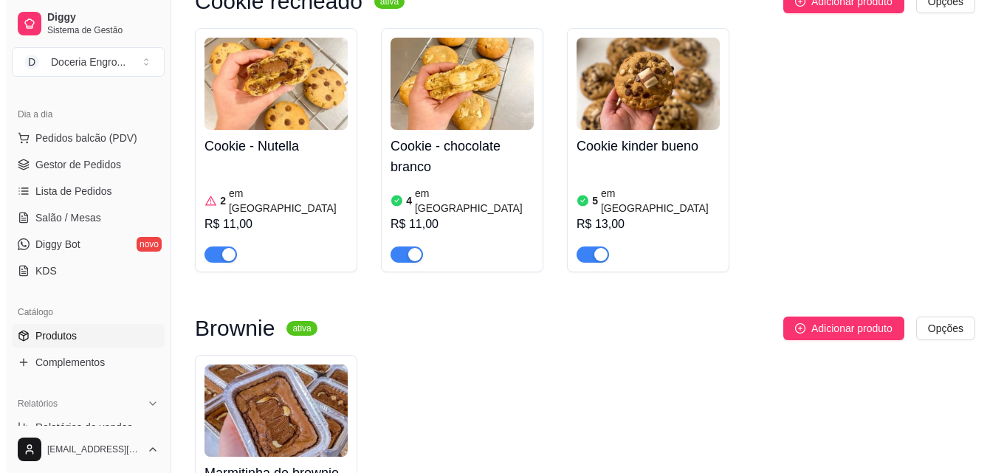
scroll to position [3176, 0]
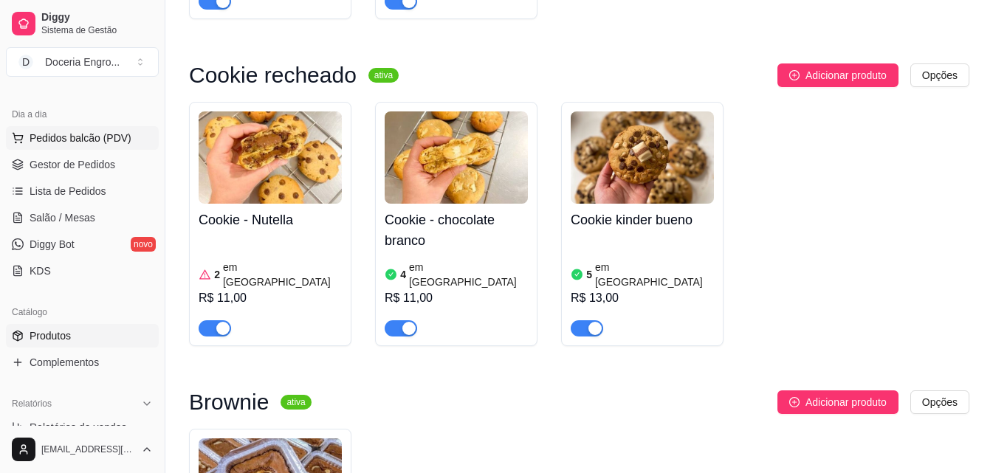
click at [97, 136] on span "Pedidos balcão (PDV)" at bounding box center [81, 138] width 102 height 15
